Goal: Complete application form

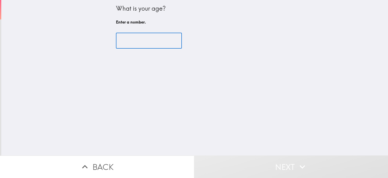
click at [122, 43] on input "number" at bounding box center [149, 41] width 66 height 16
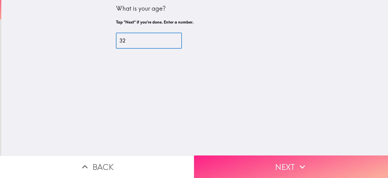
type input "32"
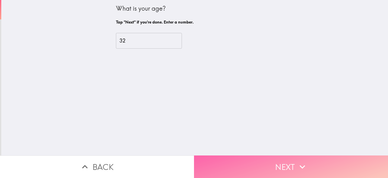
click at [278, 161] on button "Next" at bounding box center [291, 166] width 194 height 22
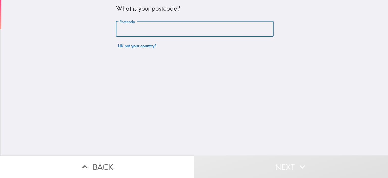
click at [134, 28] on input "Postcode" at bounding box center [195, 29] width 158 height 16
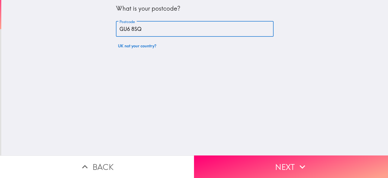
click at [130, 31] on input "GU6 8SQ" at bounding box center [195, 29] width 158 height 16
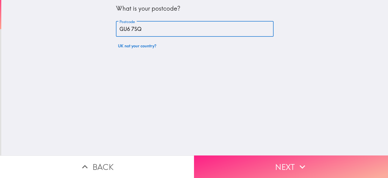
type input "GU6 7SQ"
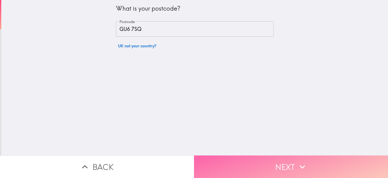
click at [281, 165] on button "Next" at bounding box center [291, 166] width 194 height 22
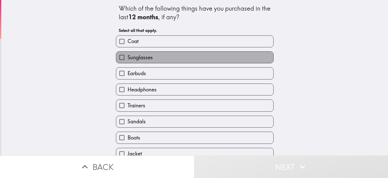
click at [156, 60] on label "Sunglasses" at bounding box center [194, 57] width 157 height 11
click at [128, 60] on input "Sunglasses" at bounding box center [121, 57] width 11 height 11
checkbox input "true"
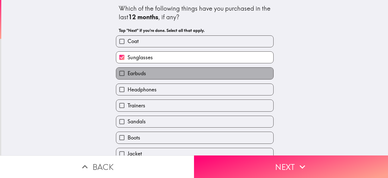
click at [150, 72] on label "Earbuds" at bounding box center [194, 72] width 157 height 11
click at [128, 72] on input "Earbuds" at bounding box center [121, 72] width 11 height 11
checkbox input "true"
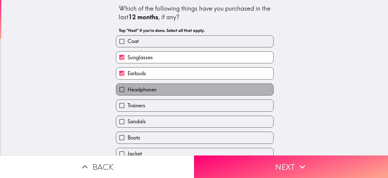
click at [143, 86] on span "Headphones" at bounding box center [142, 89] width 29 height 7
click at [128, 86] on input "Headphones" at bounding box center [121, 89] width 11 height 11
checkbox input "true"
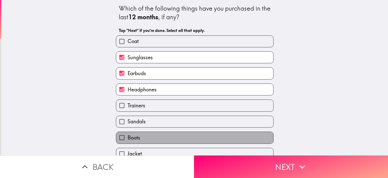
click at [130, 136] on span "Boots" at bounding box center [134, 137] width 13 height 7
click at [128, 136] on input "Boots" at bounding box center [121, 137] width 11 height 11
checkbox input "true"
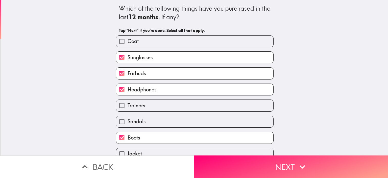
scroll to position [39, 0]
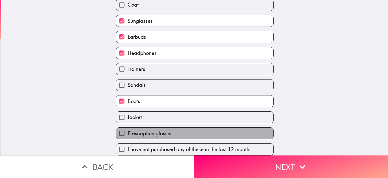
click at [155, 131] on span "Prescription glasses" at bounding box center [150, 133] width 45 height 7
click at [128, 131] on input "Prescription glasses" at bounding box center [121, 132] width 11 height 11
checkbox input "true"
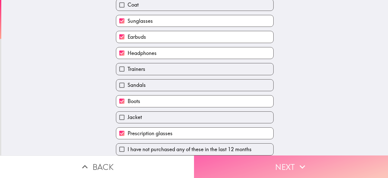
click at [276, 163] on button "Next" at bounding box center [291, 166] width 194 height 22
